Goal: Book appointment/travel/reservation

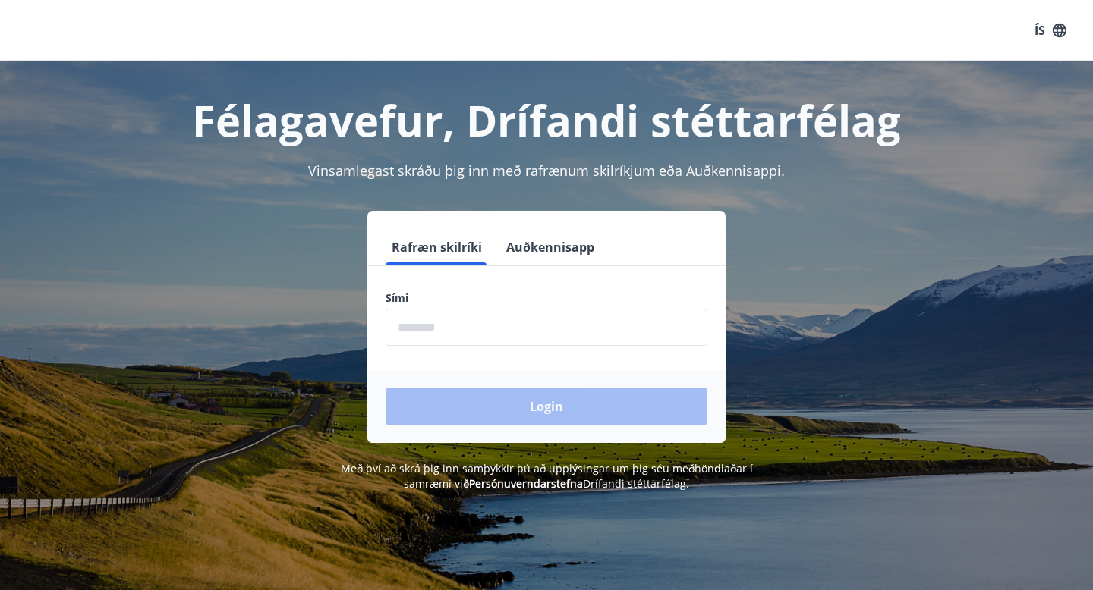
click at [572, 246] on button "Auðkennisapp" at bounding box center [550, 247] width 100 height 36
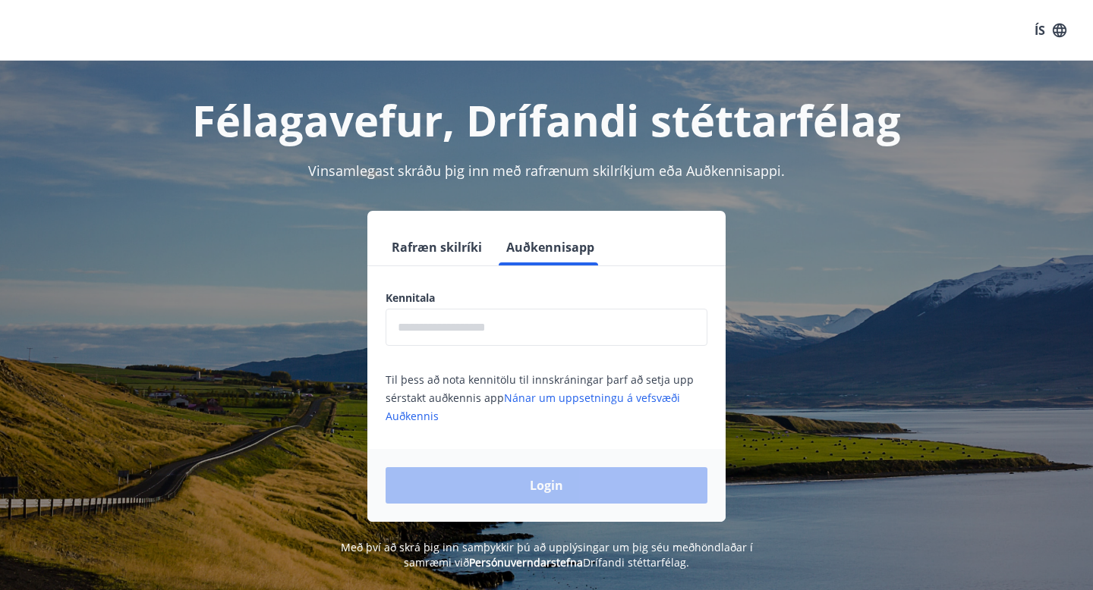
click at [530, 335] on input "text" at bounding box center [546, 327] width 322 height 37
type input "**********"
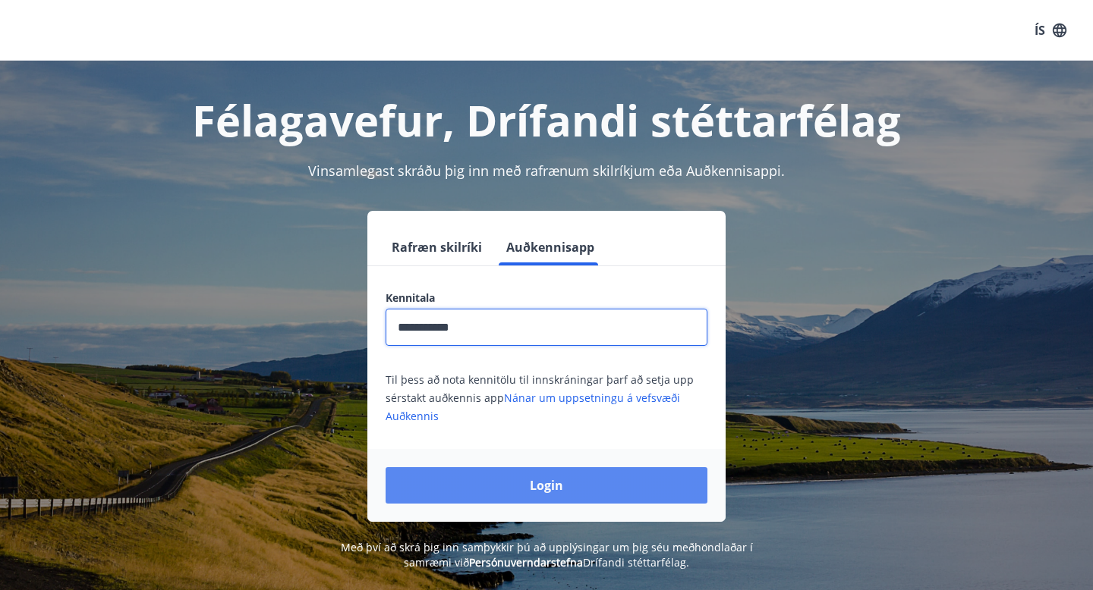
click at [561, 481] on button "Login" at bounding box center [546, 485] width 322 height 36
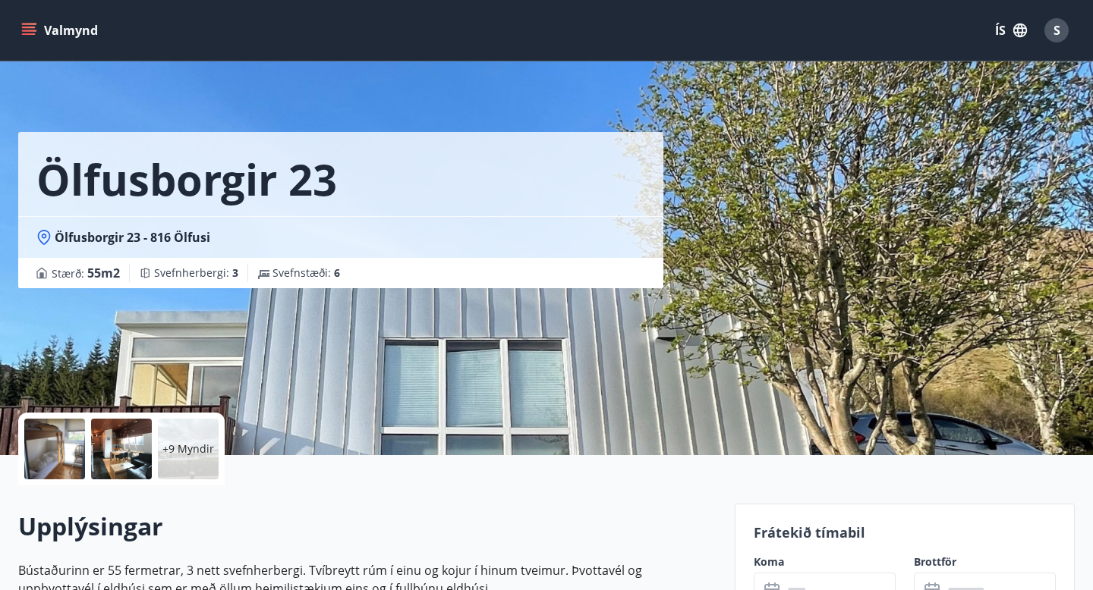
scroll to position [8, 0]
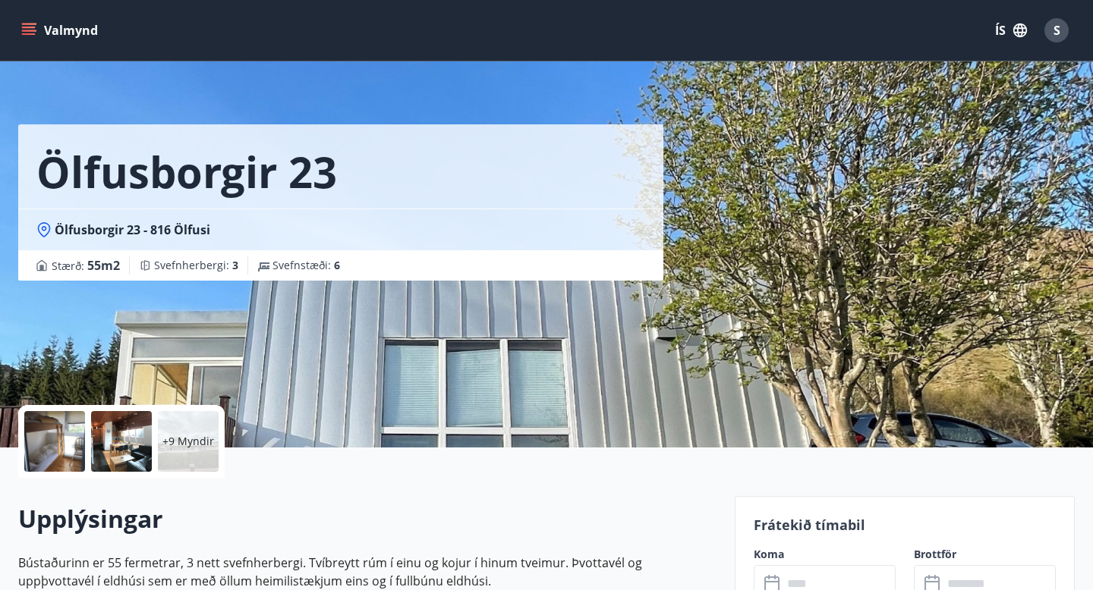
click at [61, 33] on button "Valmynd" at bounding box center [61, 30] width 86 height 27
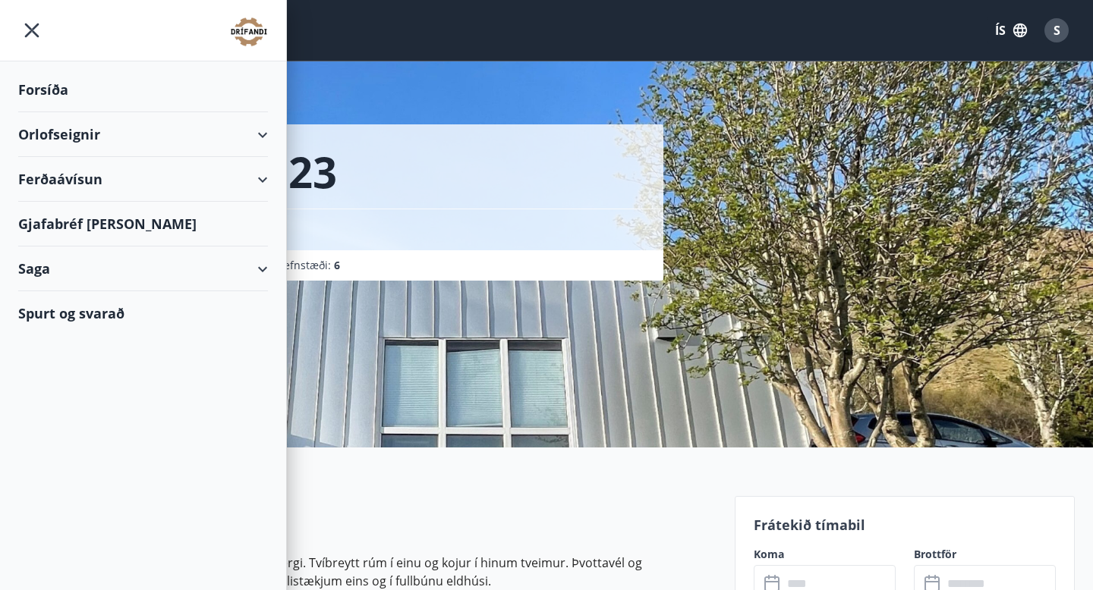
click at [87, 139] on div "Orlofseignir" at bounding box center [143, 134] width 250 height 45
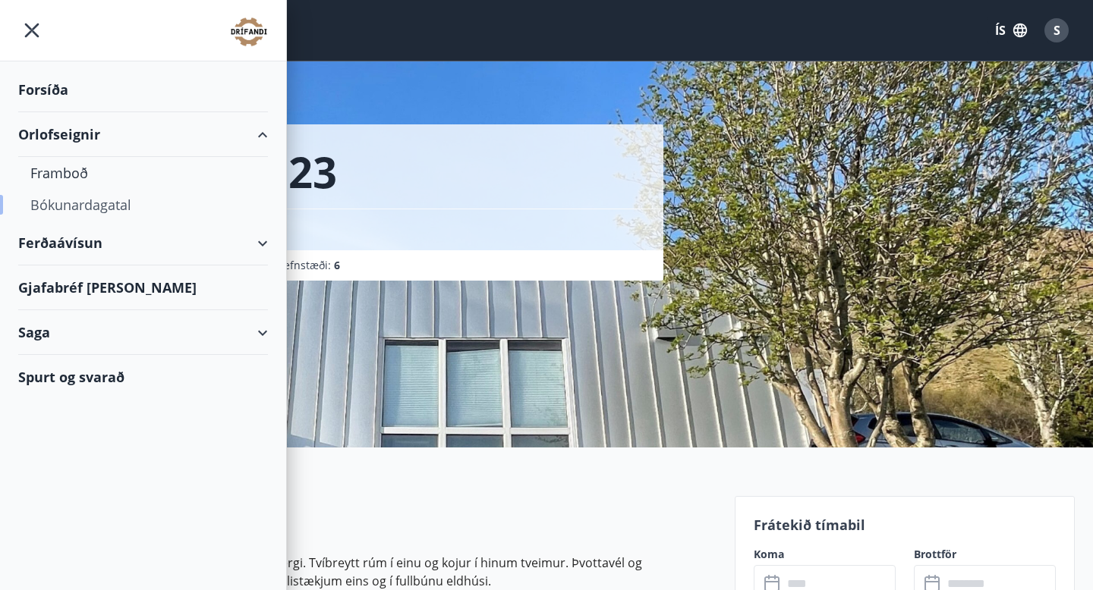
click at [75, 198] on div "Bókunardagatal" at bounding box center [142, 205] width 225 height 32
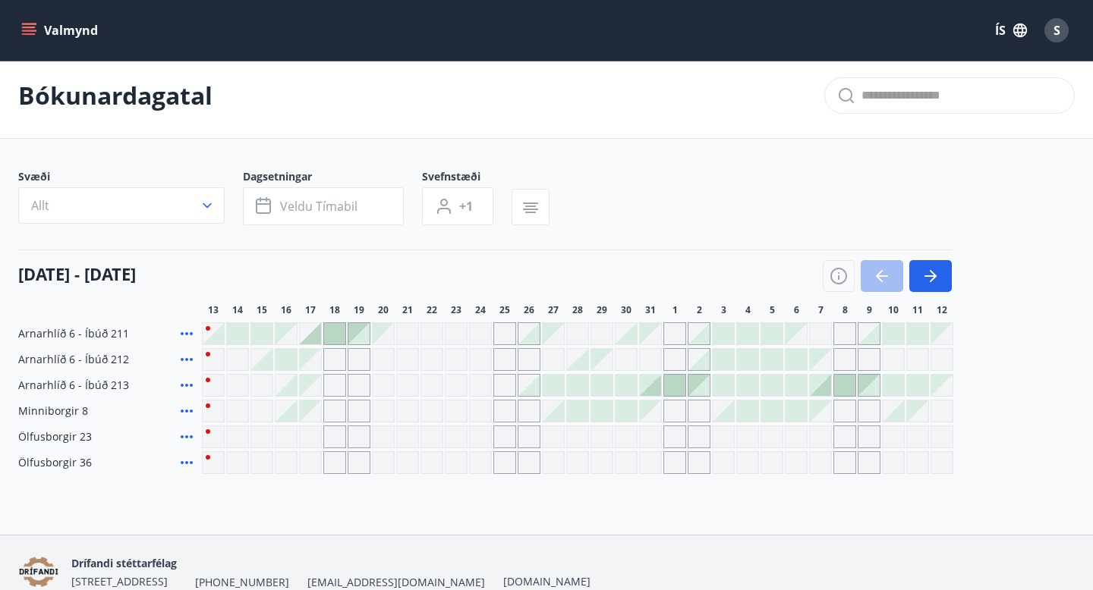
click at [70, 34] on button "Valmynd" at bounding box center [61, 30] width 86 height 27
